Goal: Information Seeking & Learning: Find specific fact

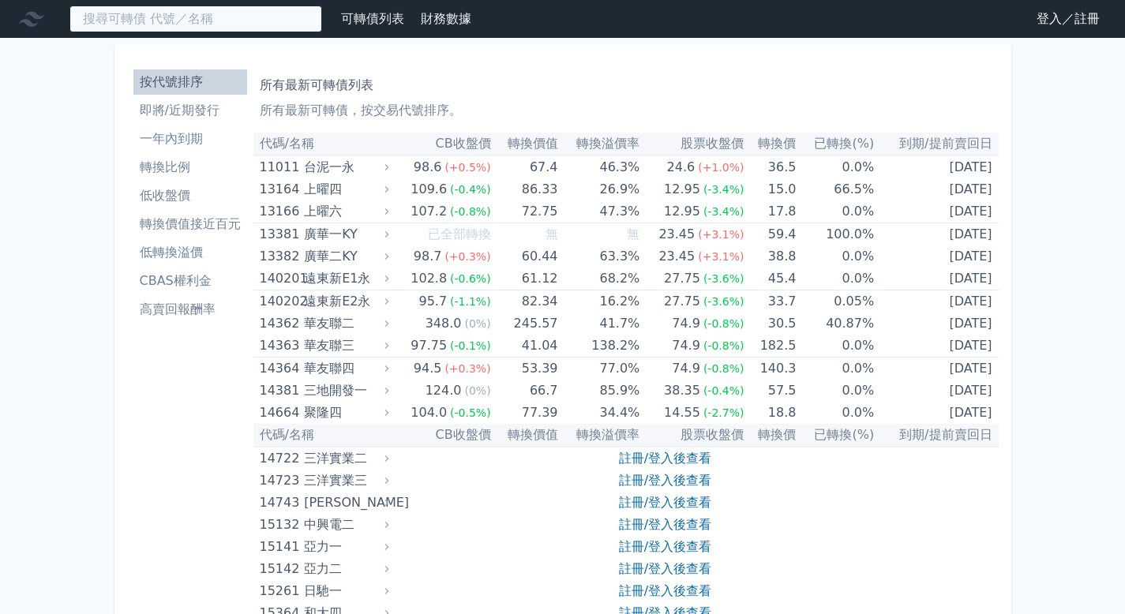
click at [224, 29] on input at bounding box center [195, 19] width 253 height 27
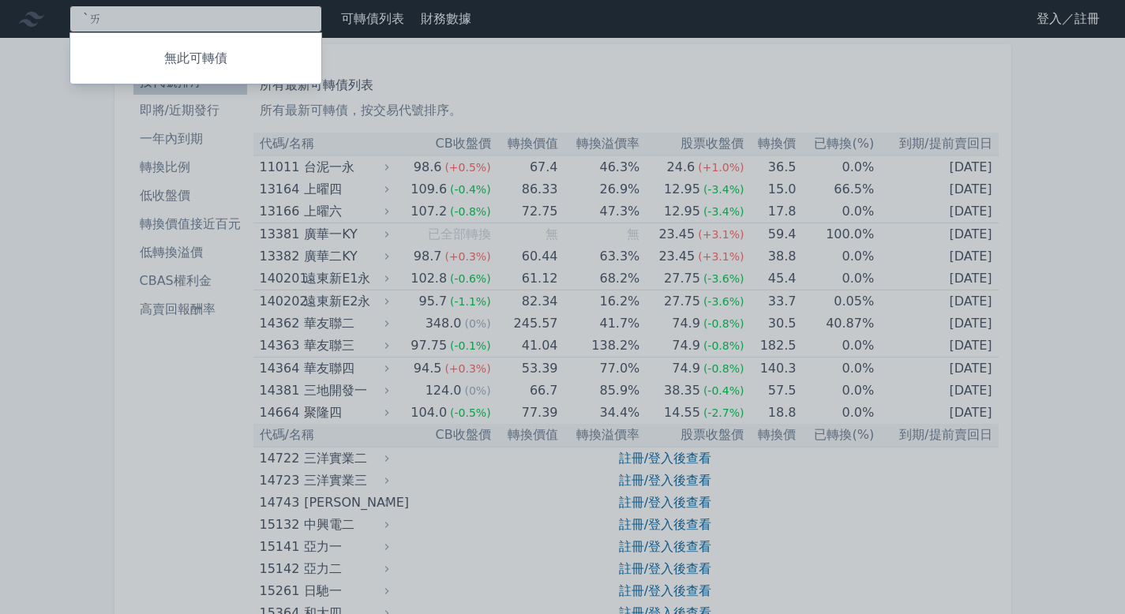
type input "ˋ"
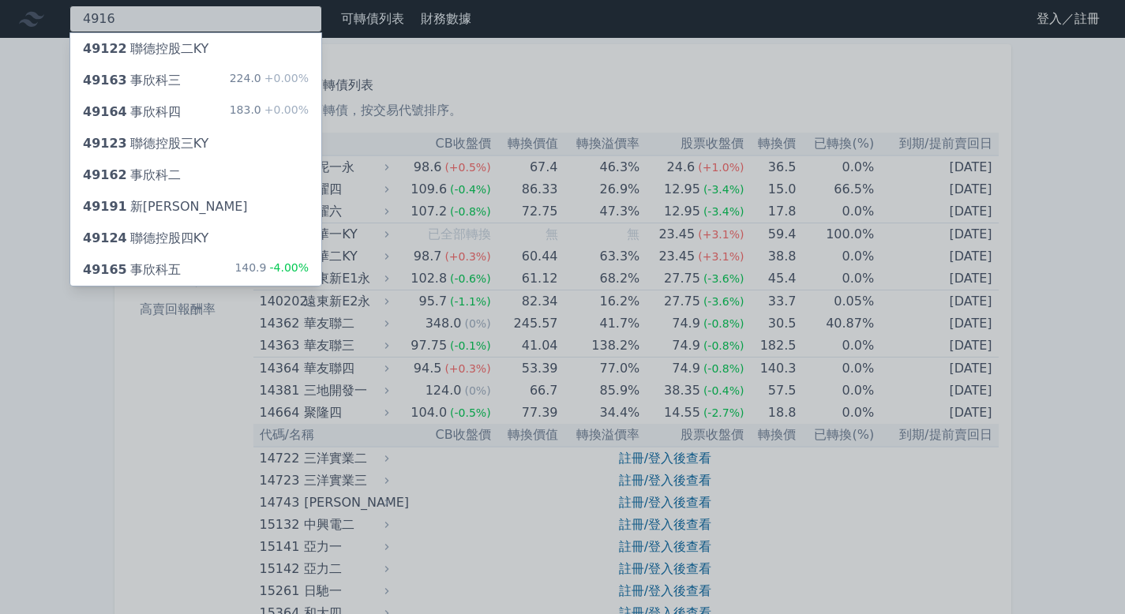
type input "4916"
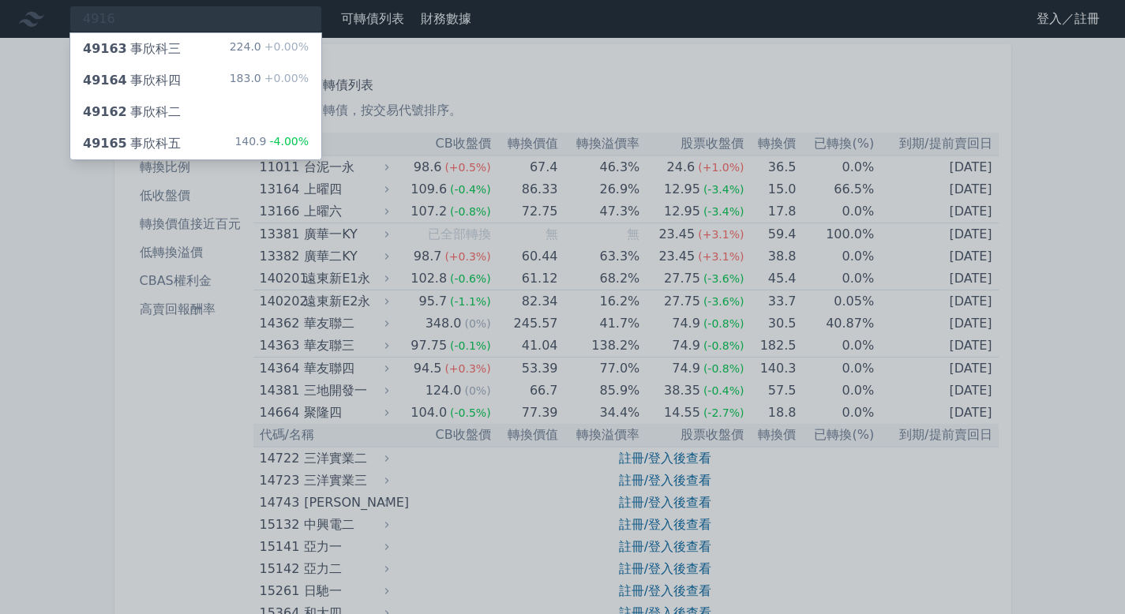
click at [238, 46] on div "224.0 +0.00%" at bounding box center [269, 48] width 79 height 19
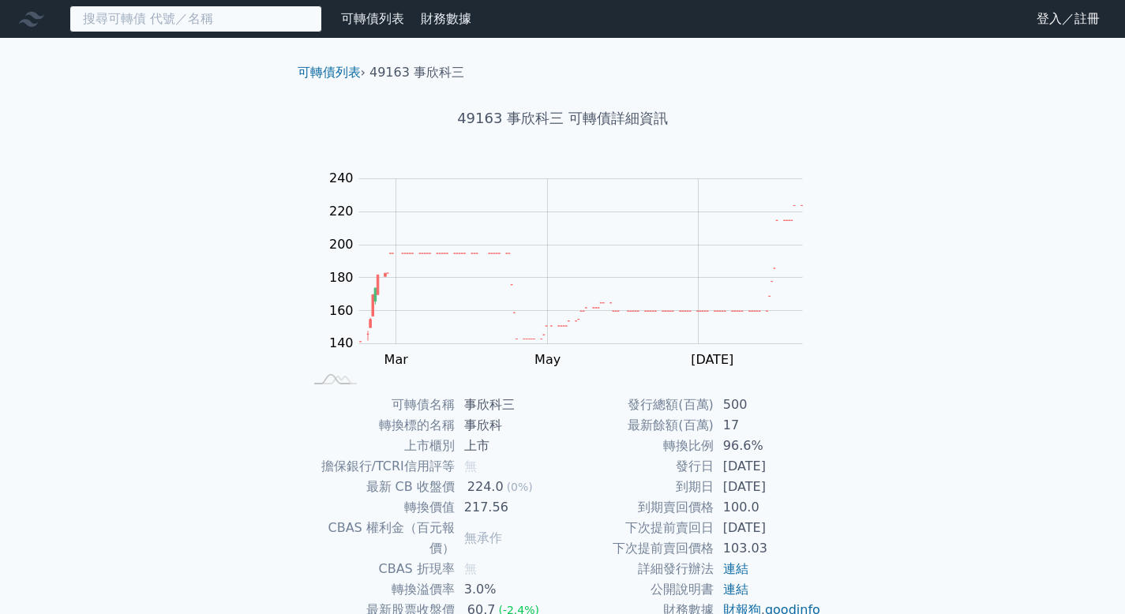
click at [241, 22] on input at bounding box center [195, 19] width 253 height 27
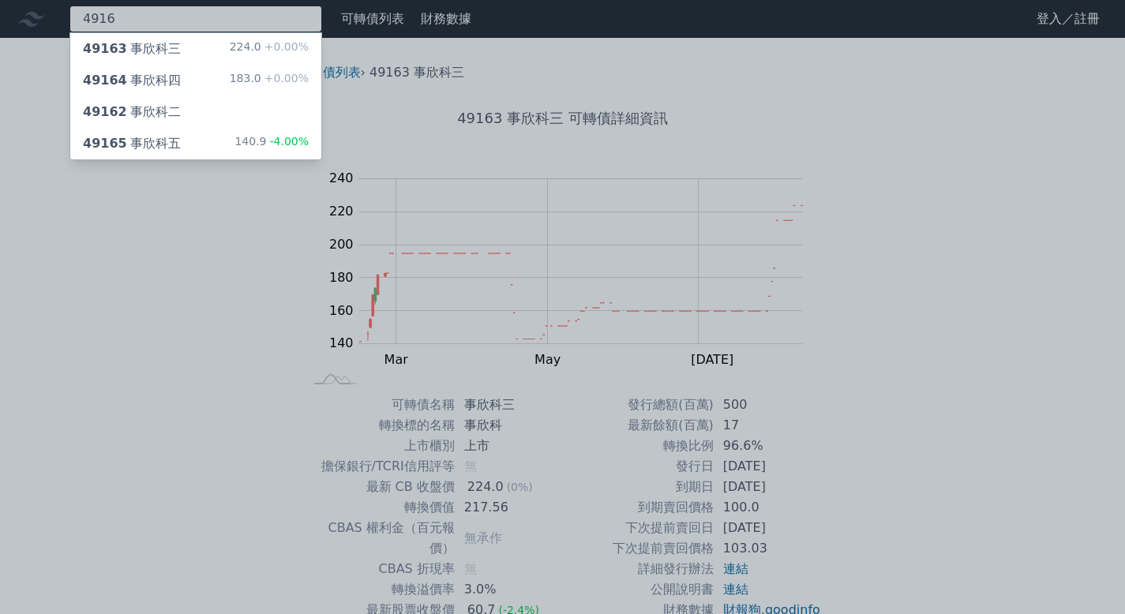
type input "4916"
click at [202, 73] on div "49164 事欣科四 183.0 +0.00%" at bounding box center [195, 81] width 251 height 32
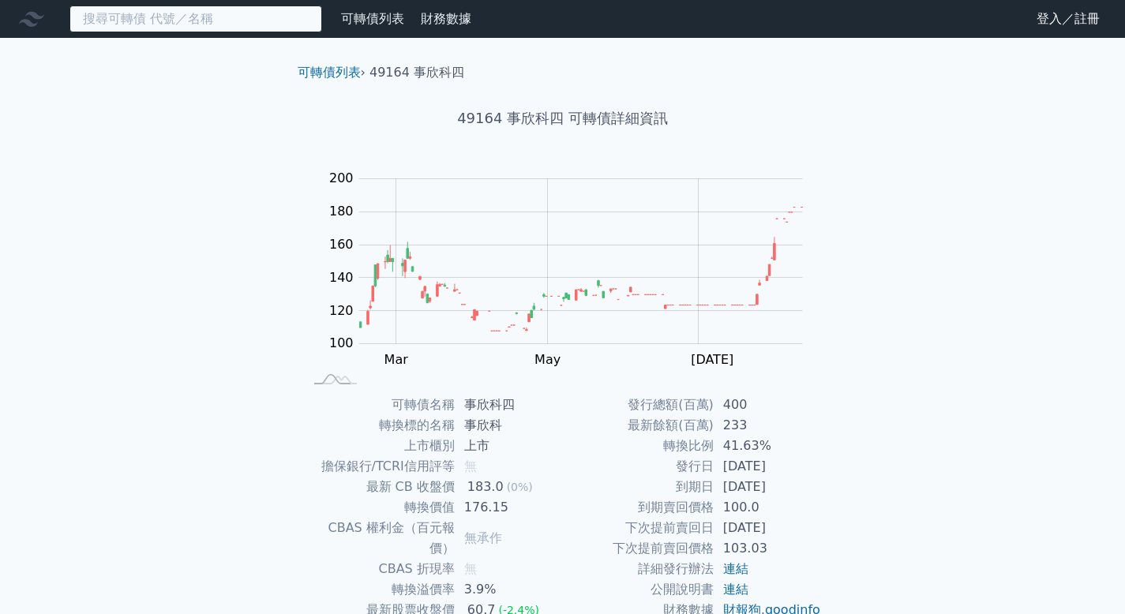
click at [203, 26] on input at bounding box center [195, 19] width 253 height 27
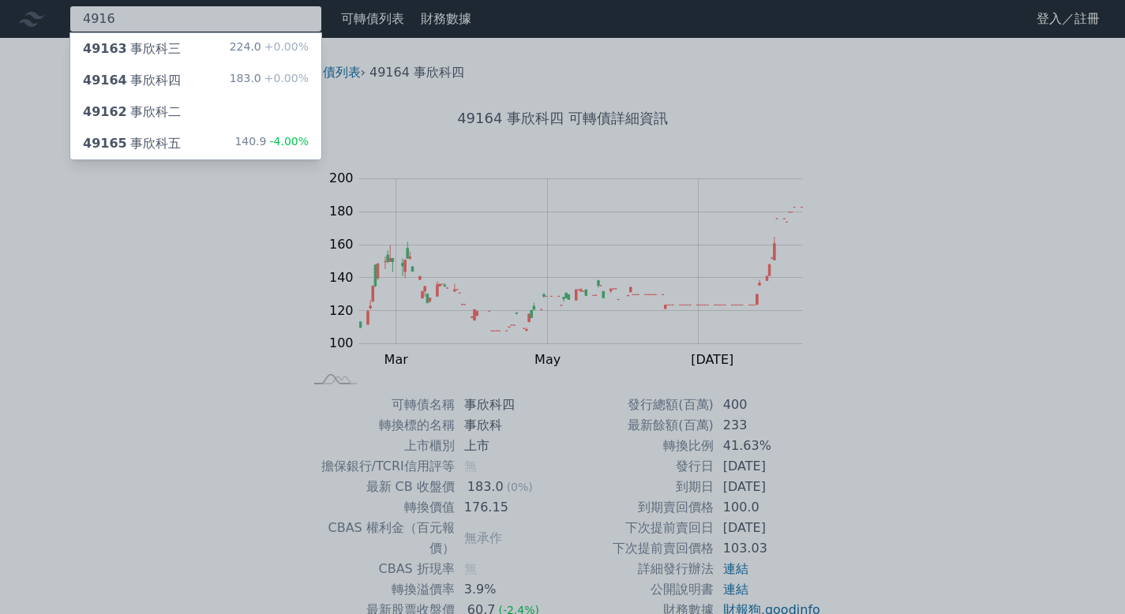
type input "4916"
click at [215, 147] on div "49165 事欣科五 140.9 -4.00%" at bounding box center [195, 144] width 251 height 32
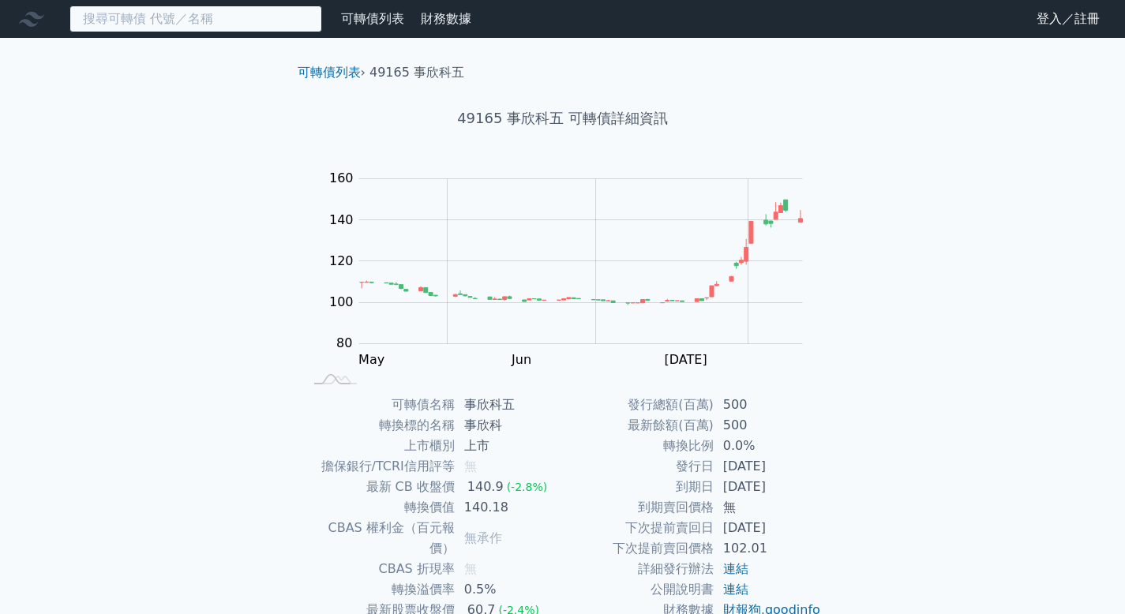
click at [224, 17] on input at bounding box center [195, 19] width 253 height 27
click at [210, 32] on input at bounding box center [195, 19] width 253 height 27
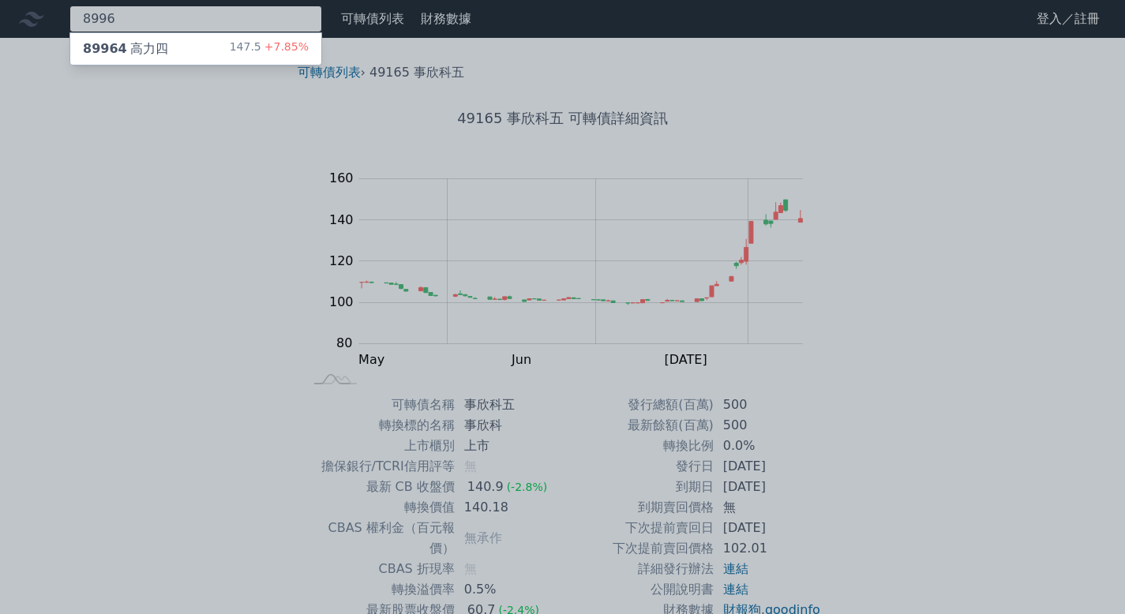
type input "8996"
click at [258, 54] on div "147.5 +7.85%" at bounding box center [269, 48] width 79 height 19
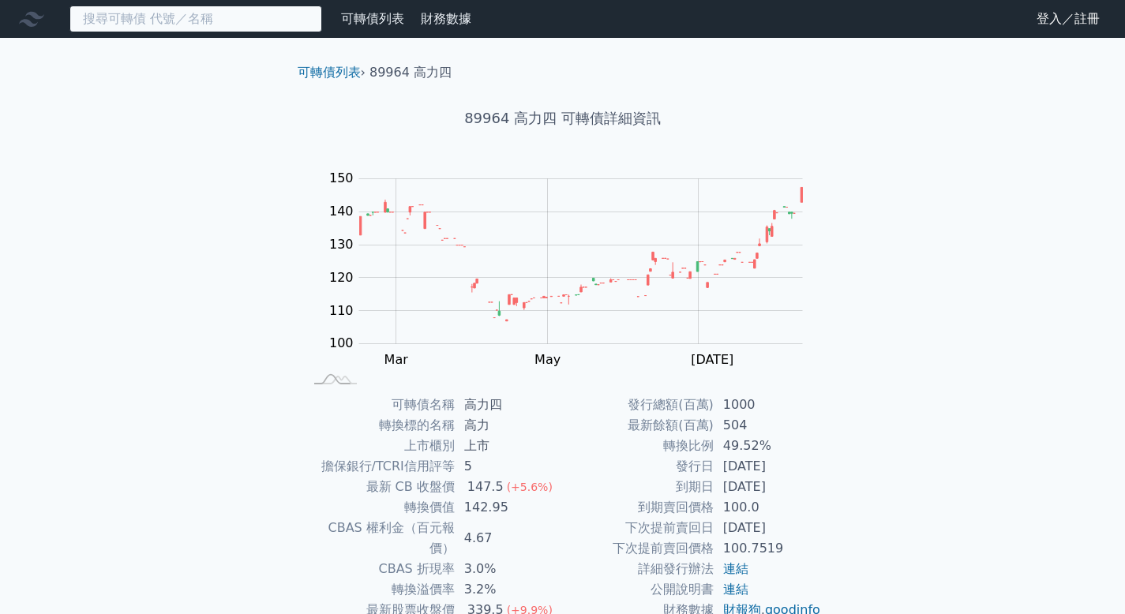
click at [245, 28] on input at bounding box center [195, 19] width 253 height 27
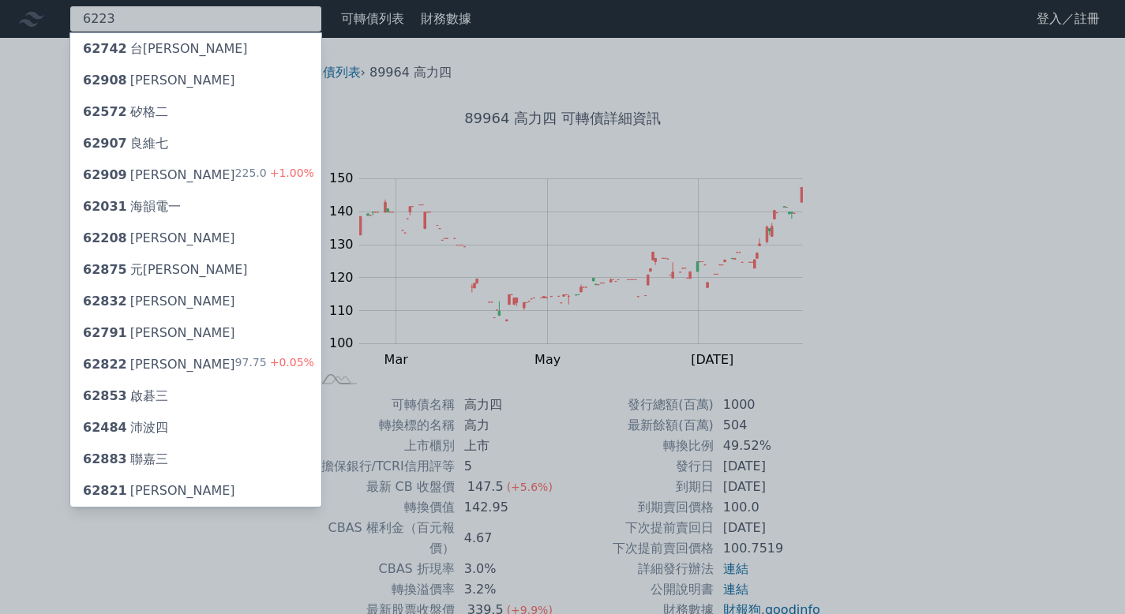
type input "6223"
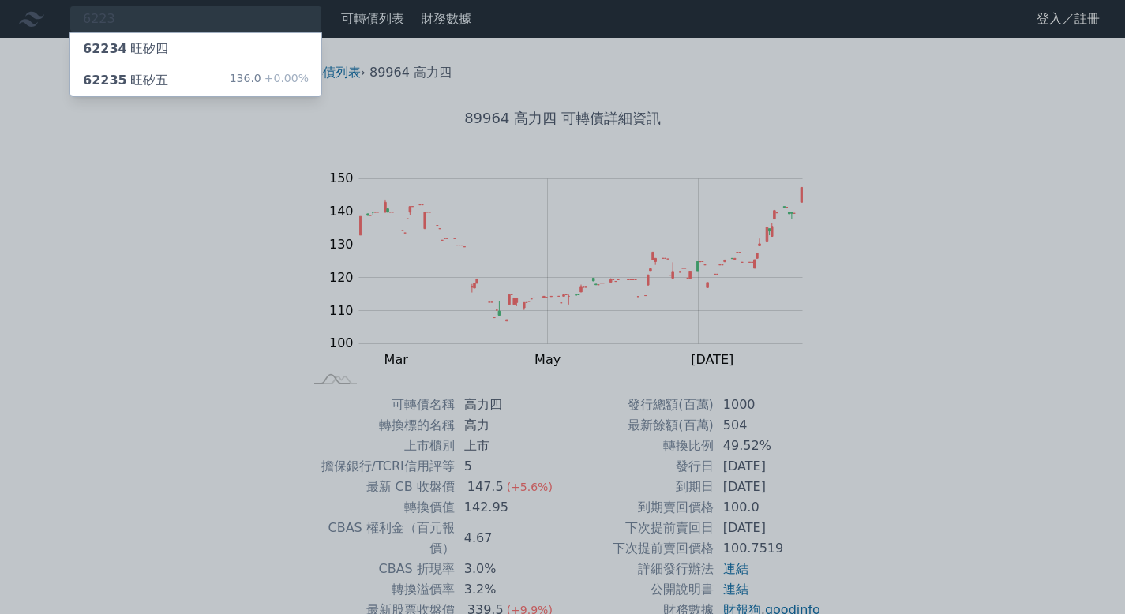
click at [249, 51] on div "62234 旺矽四" at bounding box center [195, 49] width 251 height 32
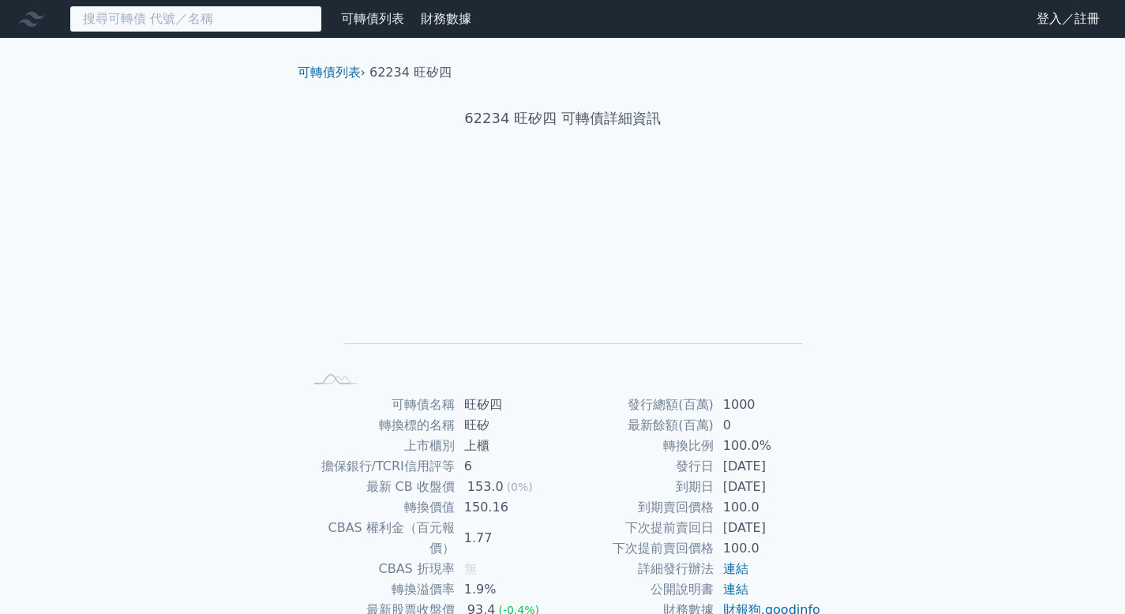
click at [182, 27] on input at bounding box center [195, 19] width 253 height 27
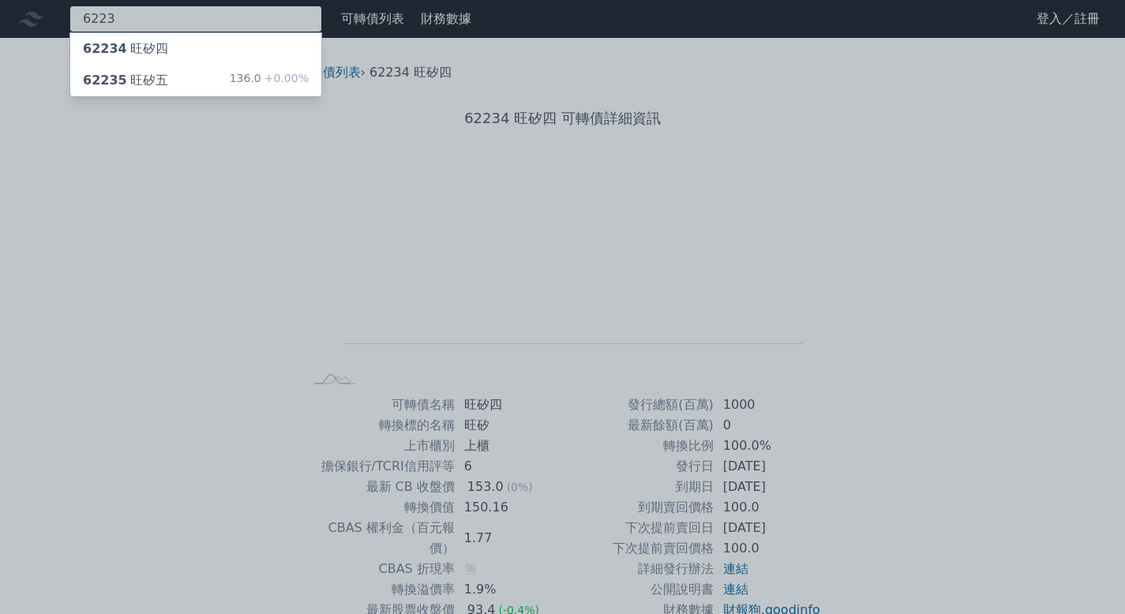
type input "6223"
click at [137, 83] on div "62235 旺矽五" at bounding box center [125, 80] width 85 height 19
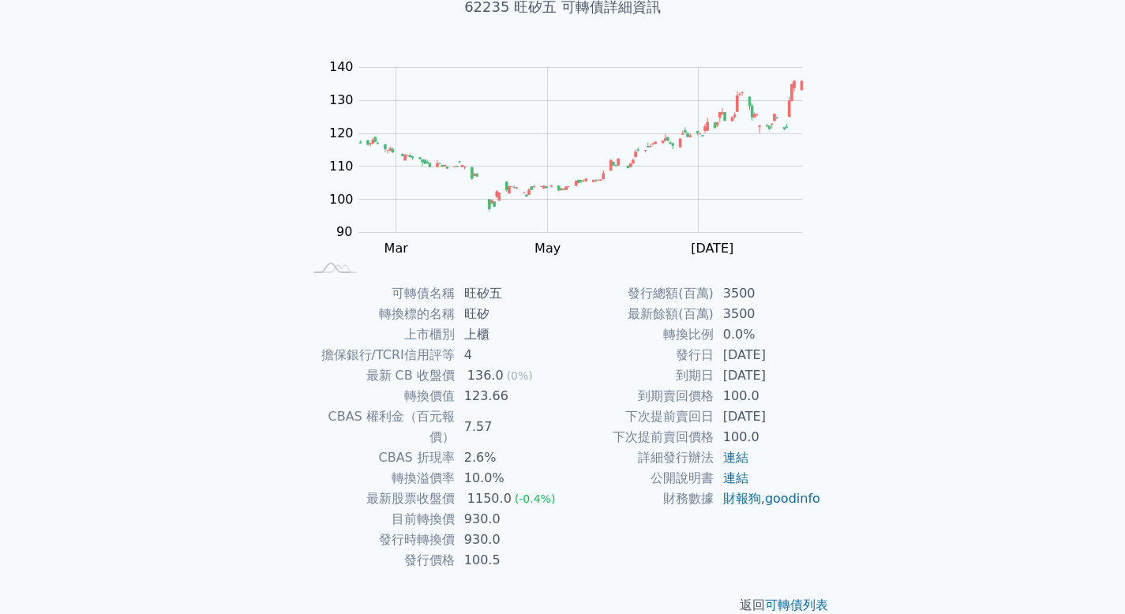
scroll to position [117, 0]
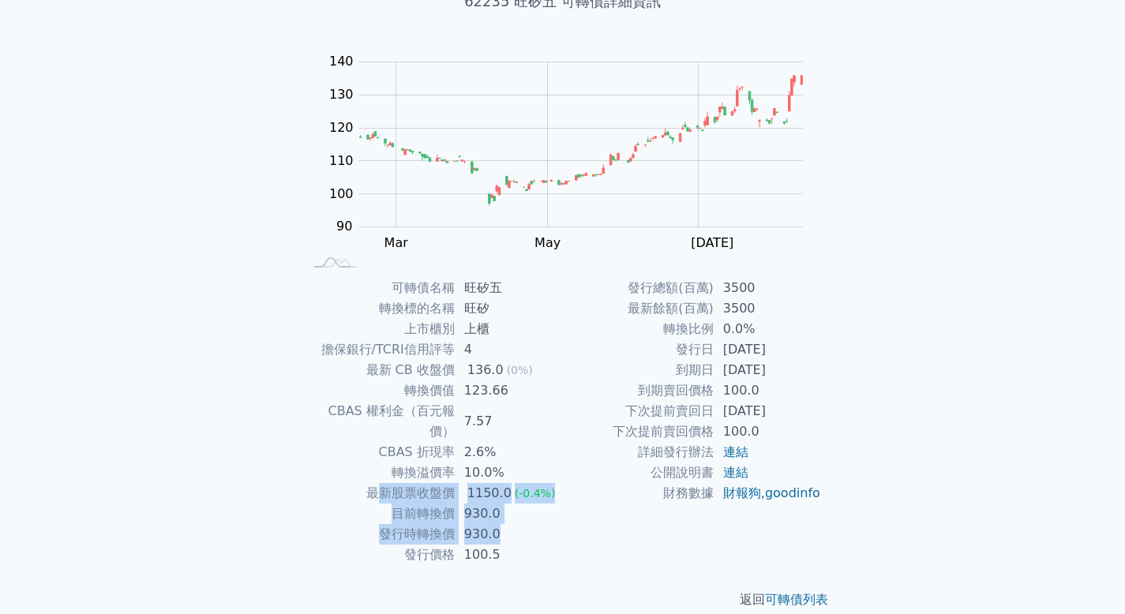
drag, startPoint x: 380, startPoint y: 475, endPoint x: 529, endPoint y: 516, distance: 154.7
click at [529, 516] on tbody "可轉債名稱 旺矽五 轉換標的名稱 旺矽 上市櫃別 上櫃 擔保銀行/TCRI信用評等 4 最新 CB 收盤價 136.0 (0%) 轉換價值 123.66 CB…" at bounding box center [433, 421] width 259 height 287
click at [523, 524] on td "930.0" at bounding box center [509, 534] width 108 height 21
drag, startPoint x: 356, startPoint y: 467, endPoint x: 562, endPoint y: 493, distance: 207.8
click at [498, 511] on tbody "可轉債名稱 旺矽五 轉換標的名稱 旺矽 上市櫃別 上櫃 擔保銀行/TCRI信用評等 4 最新 CB 收盤價 136.0 (0%) 轉換價值 123.66 CB…" at bounding box center [433, 421] width 259 height 287
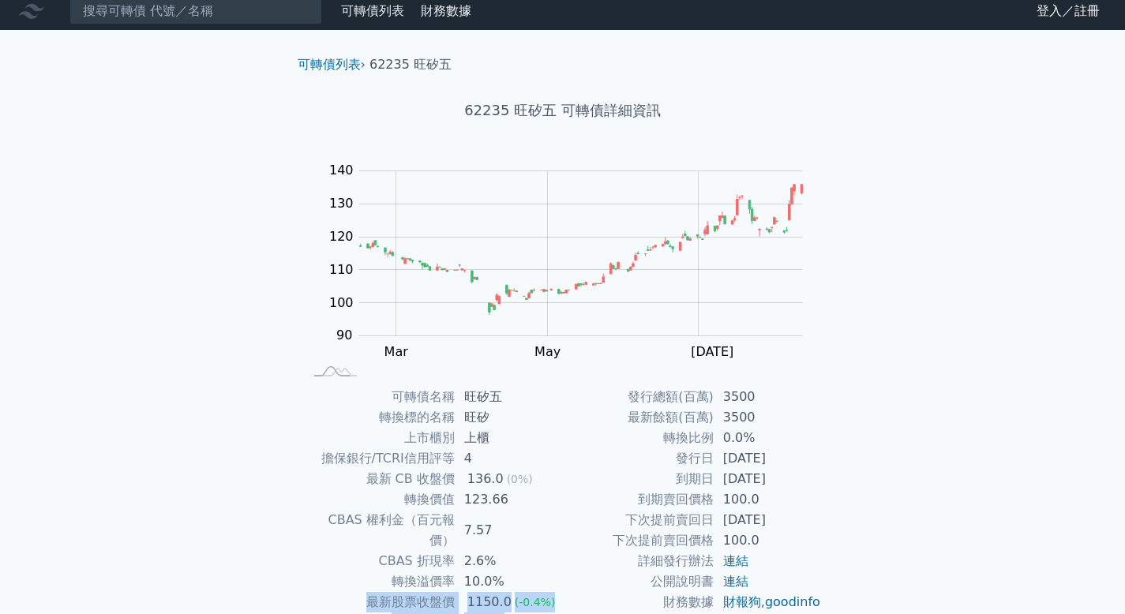
scroll to position [0, 0]
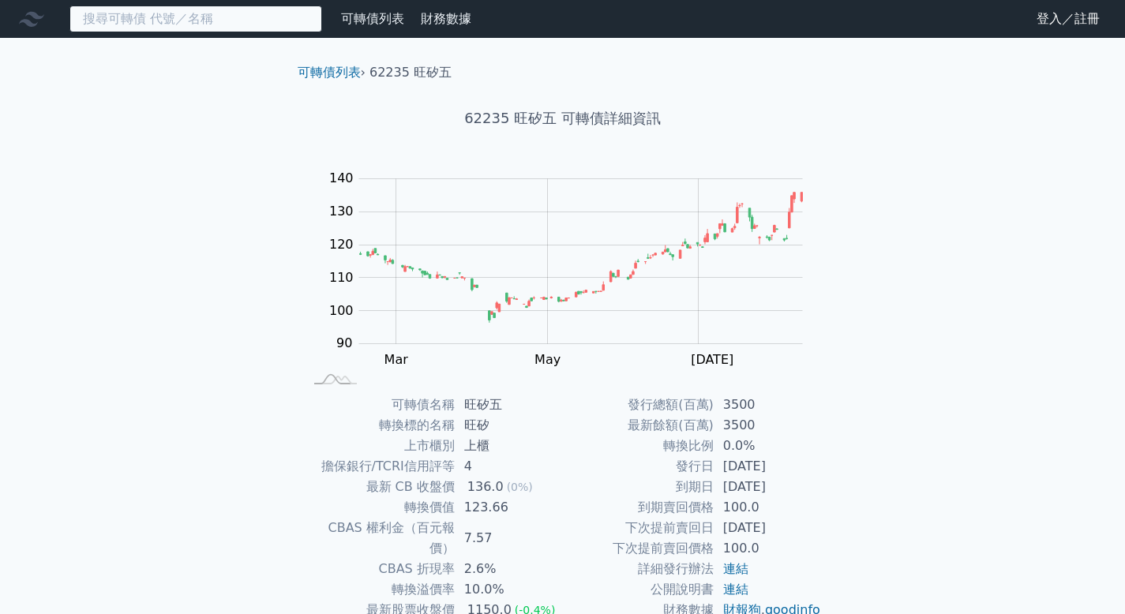
click at [109, 24] on input at bounding box center [195, 19] width 253 height 27
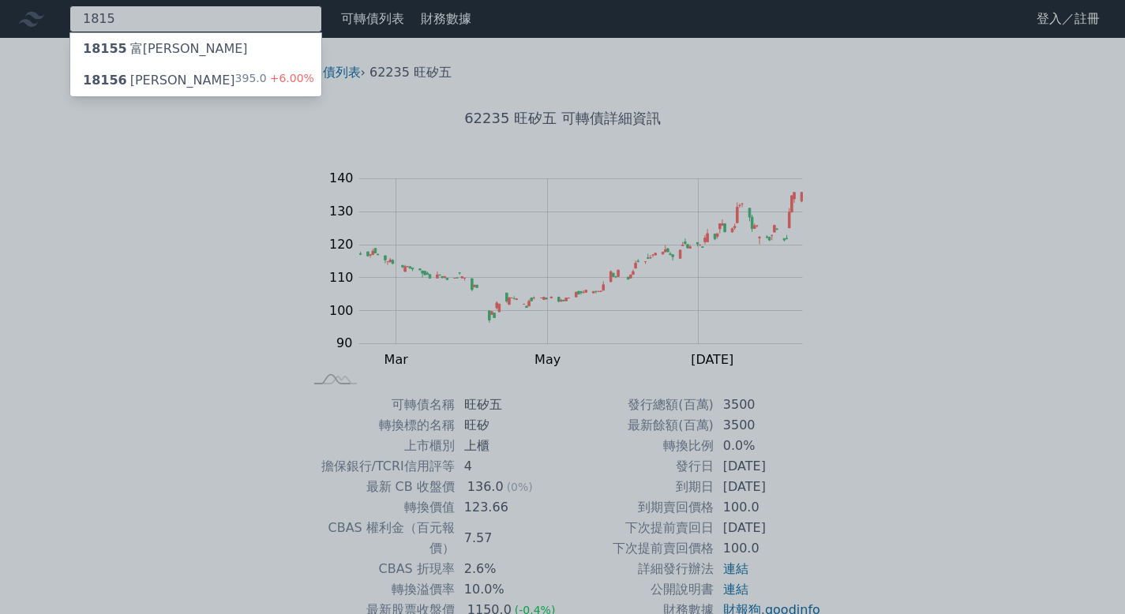
type input "1815"
click at [186, 73] on div "18156 富喬六 395.0 +6.00%" at bounding box center [195, 81] width 251 height 32
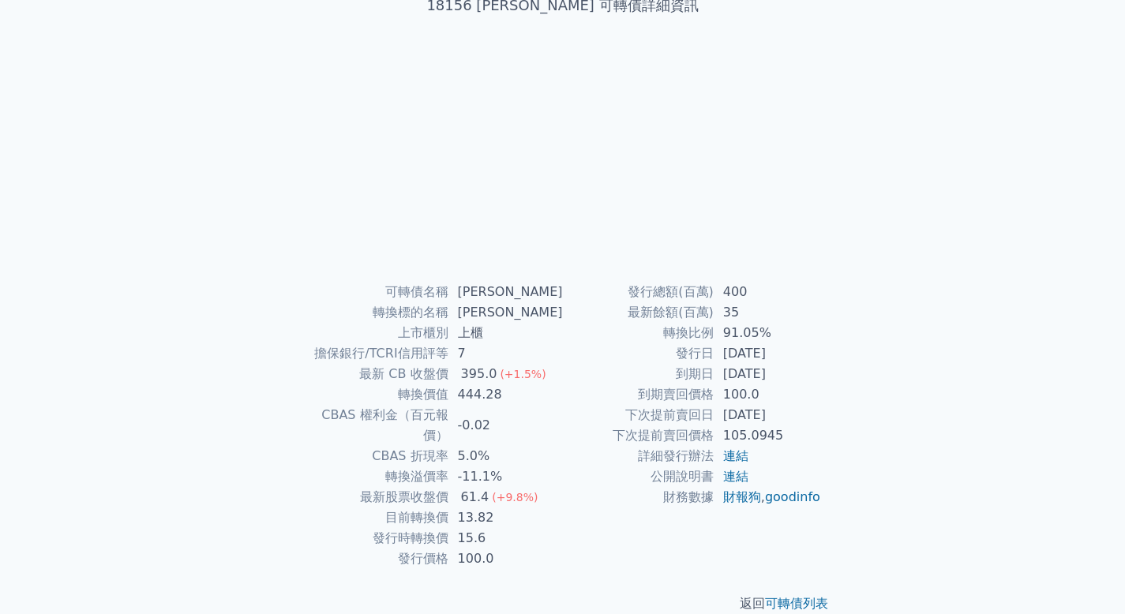
scroll to position [117, 0]
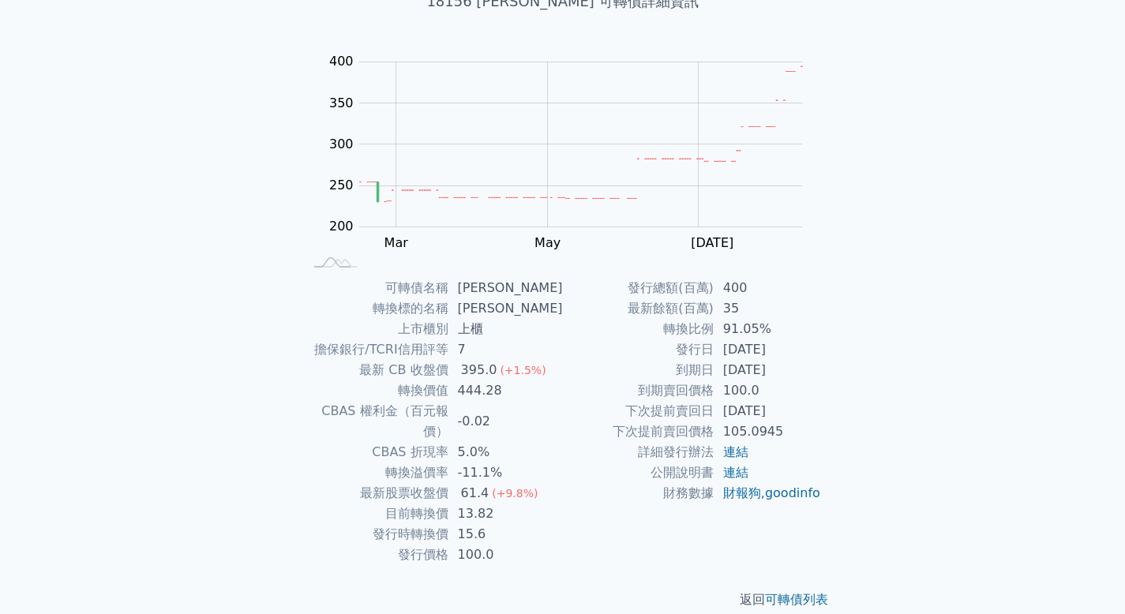
drag, startPoint x: 671, startPoint y: 358, endPoint x: 804, endPoint y: 366, distance: 132.8
click at [804, 366] on tbody "發行總額(百萬) 400 最新餘額(百萬) 35 轉換比例 91.05% 發行日 [DATE] 到期日 [DATE] 到期賣回價格 100.0 下次提前賣回日…" at bounding box center [692, 391] width 259 height 226
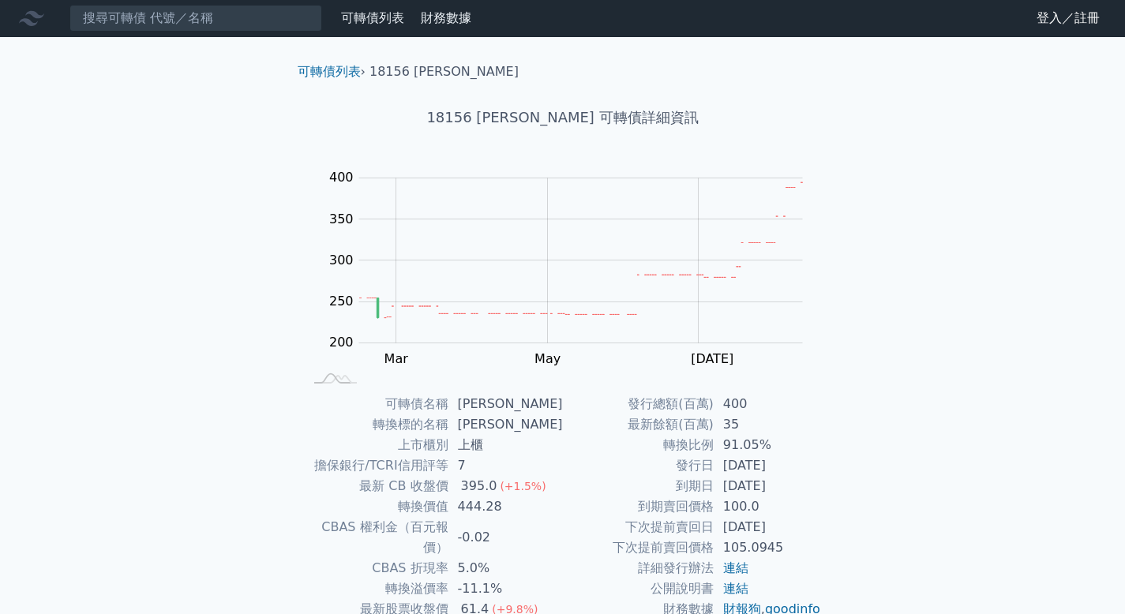
scroll to position [0, 0]
click at [216, 26] on input at bounding box center [195, 19] width 253 height 27
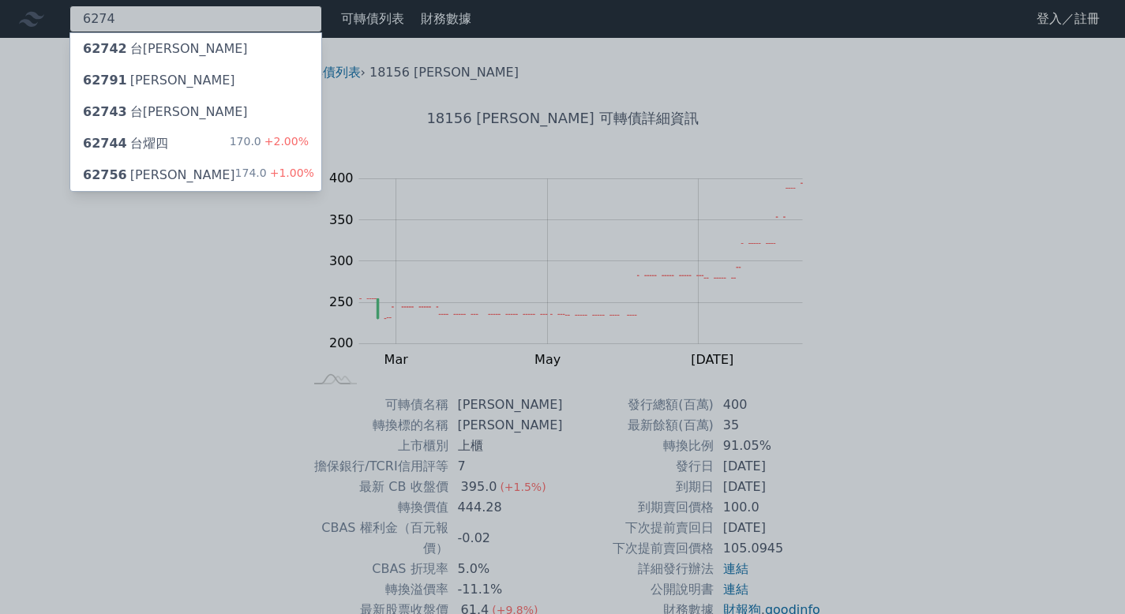
type input "6274"
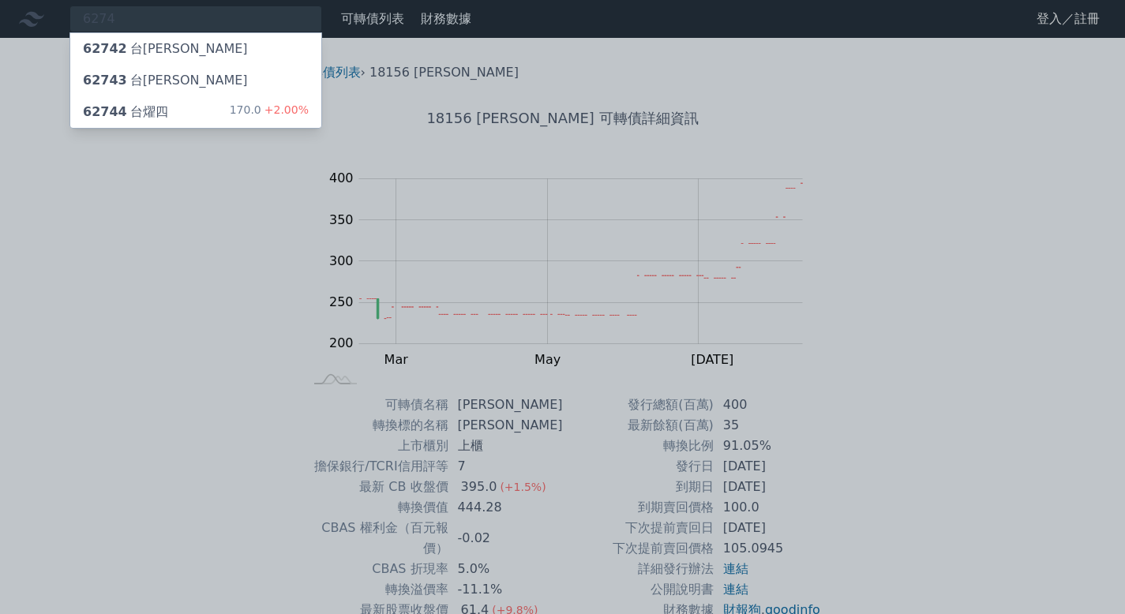
click at [167, 107] on div "62744 台燿四 170.0 +2.00%" at bounding box center [195, 112] width 251 height 32
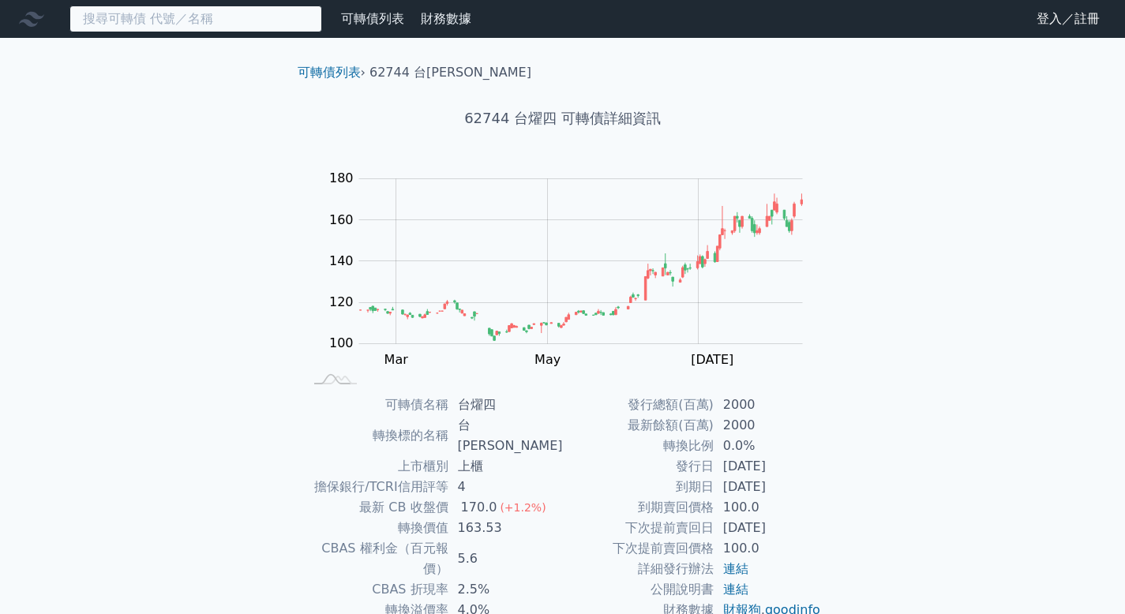
click at [196, 24] on input at bounding box center [195, 19] width 253 height 27
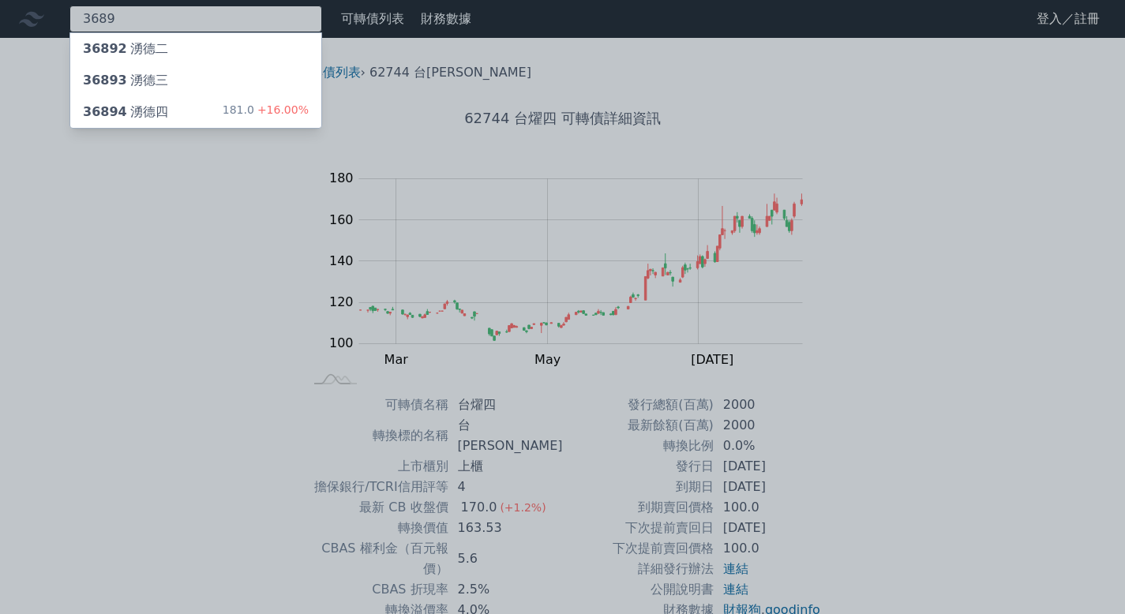
type input "3689"
click at [244, 108] on div "181.0 +16.00%" at bounding box center [266, 112] width 86 height 19
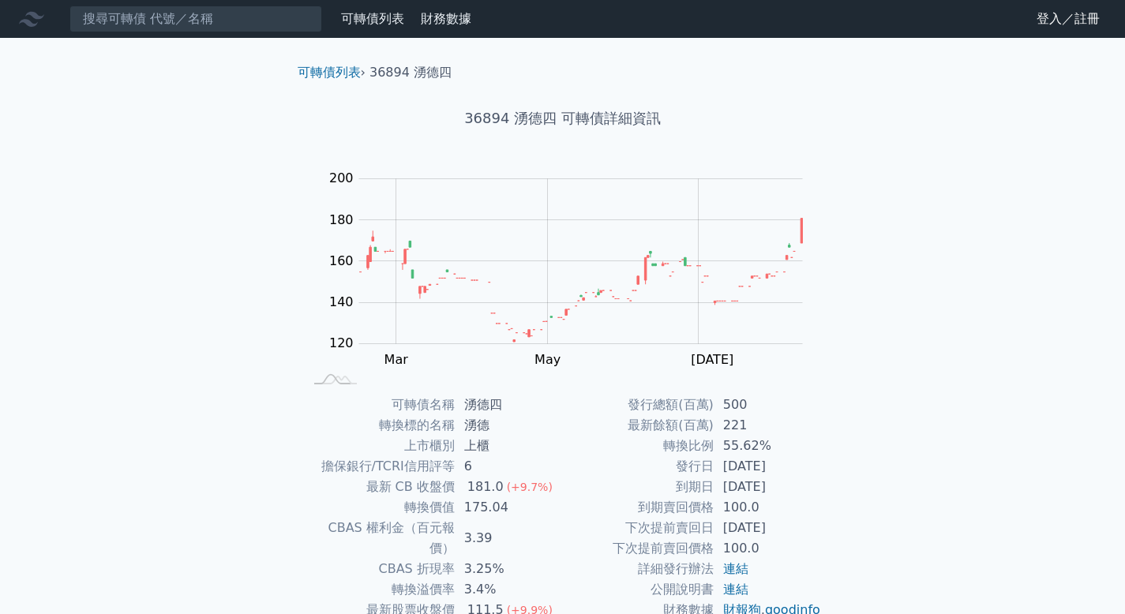
drag, startPoint x: 204, startPoint y: 41, endPoint x: 208, endPoint y: 22, distance: 19.2
click at [204, 35] on div "可轉債列表 財務數據 可轉債列表 財務數據 登入／註冊 登入／註冊 可轉債列表 › 36894 湧德四 36894 湧德四 可轉債詳細資訊 Zoom Out …" at bounding box center [562, 375] width 1125 height 751
click at [208, 22] on input at bounding box center [195, 19] width 253 height 27
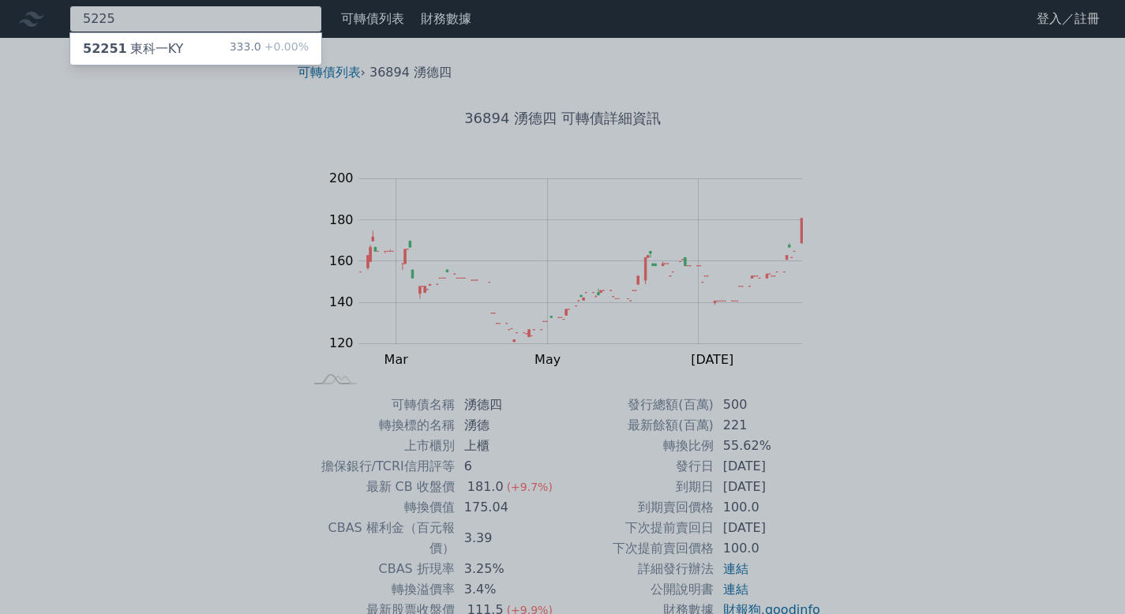
type input "5225"
click at [199, 37] on div "52251 東科一KY 333.0 +0.00%" at bounding box center [195, 49] width 251 height 32
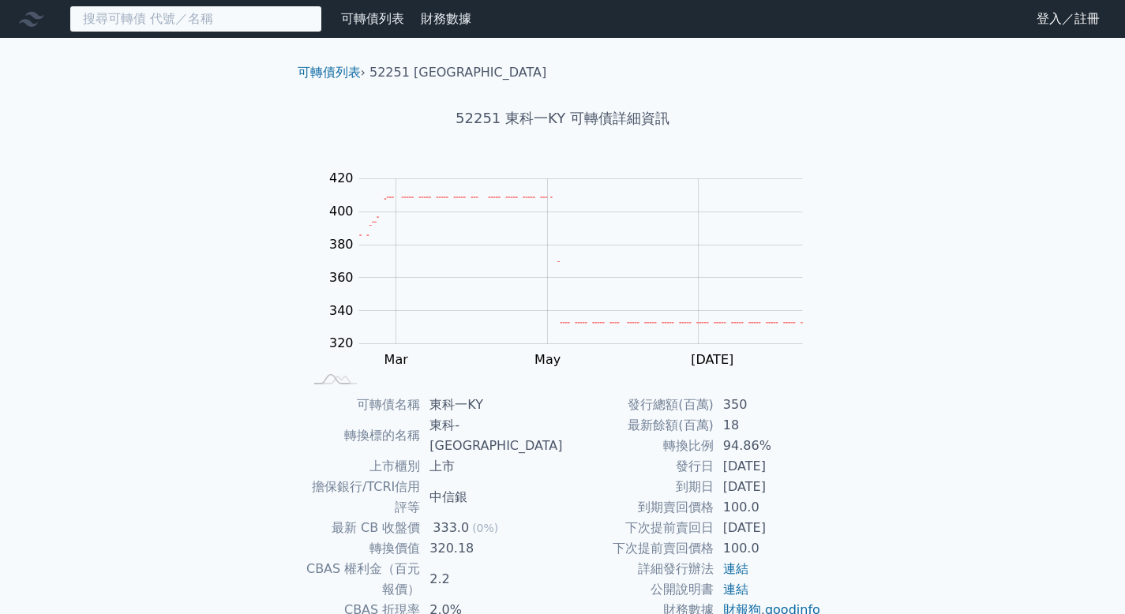
drag, startPoint x: 238, startPoint y: 18, endPoint x: 220, endPoint y: 10, distance: 19.1
click at [234, 17] on input at bounding box center [195, 19] width 253 height 27
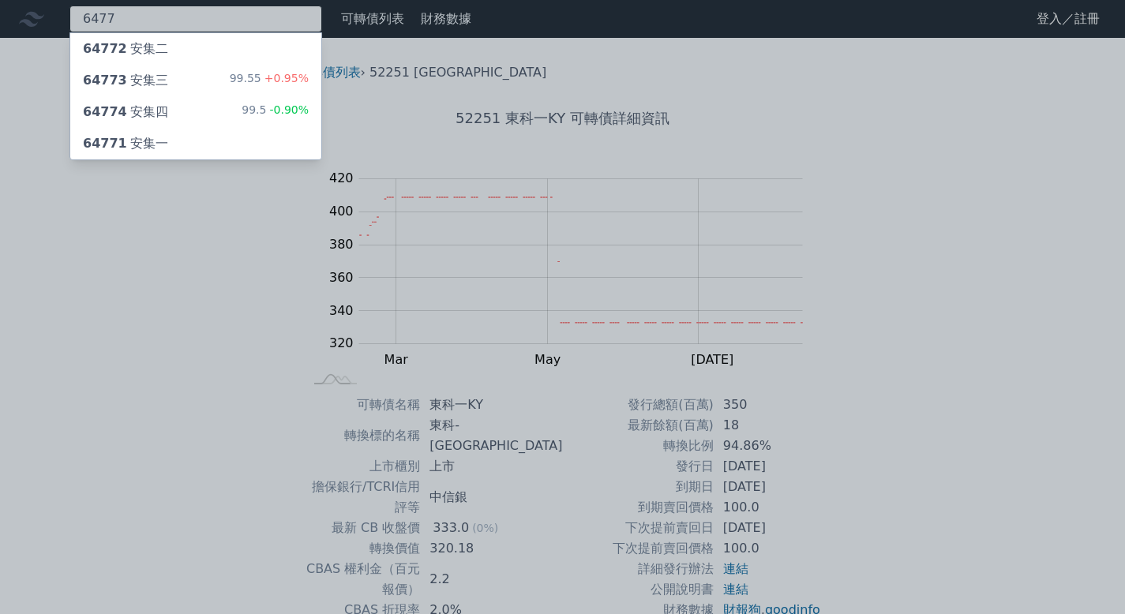
type input "6477"
click at [182, 103] on div "64774 安集四 99.5 -0.90%" at bounding box center [195, 112] width 251 height 32
